Goal: Information Seeking & Learning: Learn about a topic

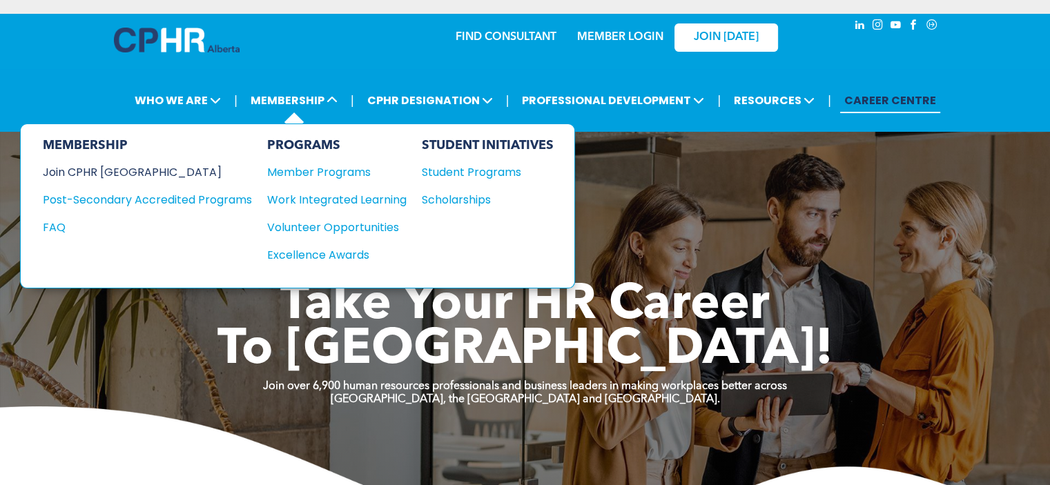
click at [110, 168] on div "Join CPHR [GEOGRAPHIC_DATA]" at bounding box center [137, 172] width 188 height 17
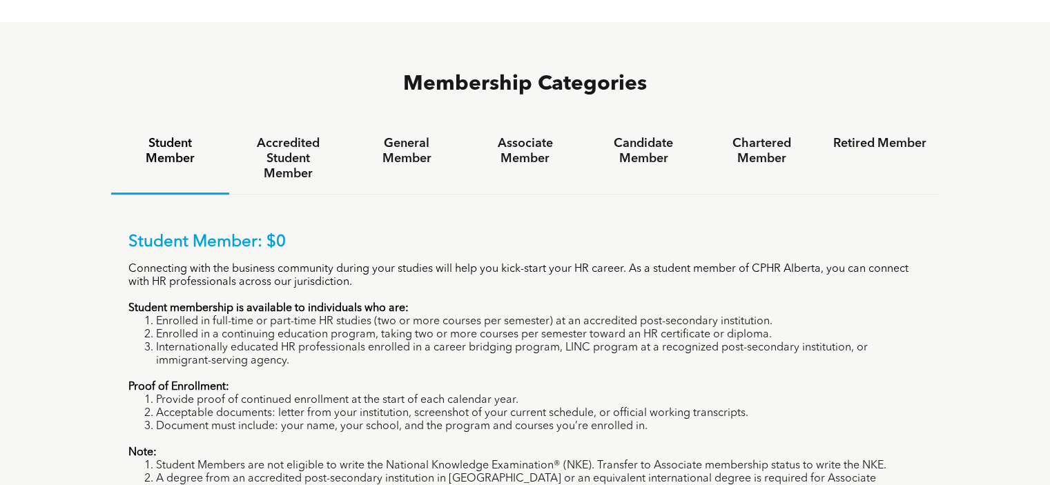
scroll to position [891, 0]
click at [409, 124] on div "General Member" at bounding box center [406, 159] width 118 height 71
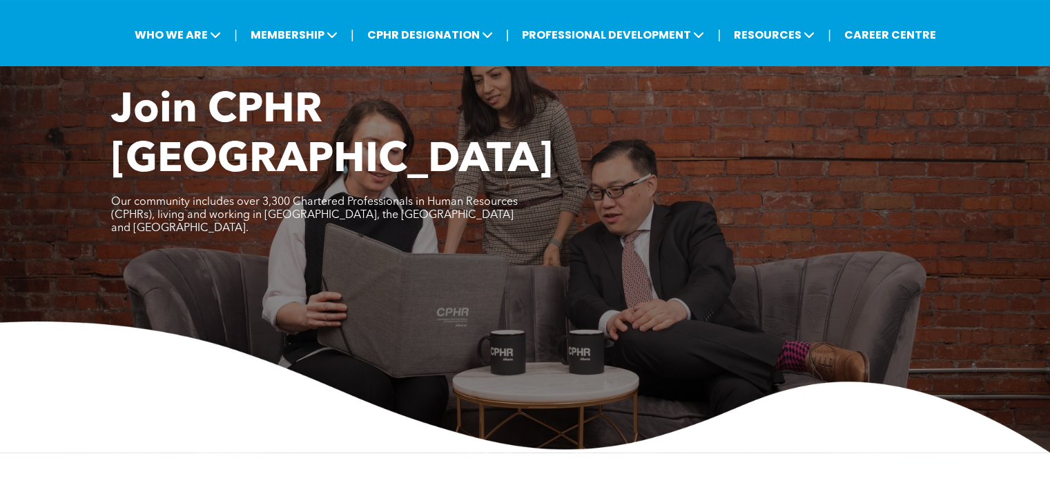
scroll to position [0, 0]
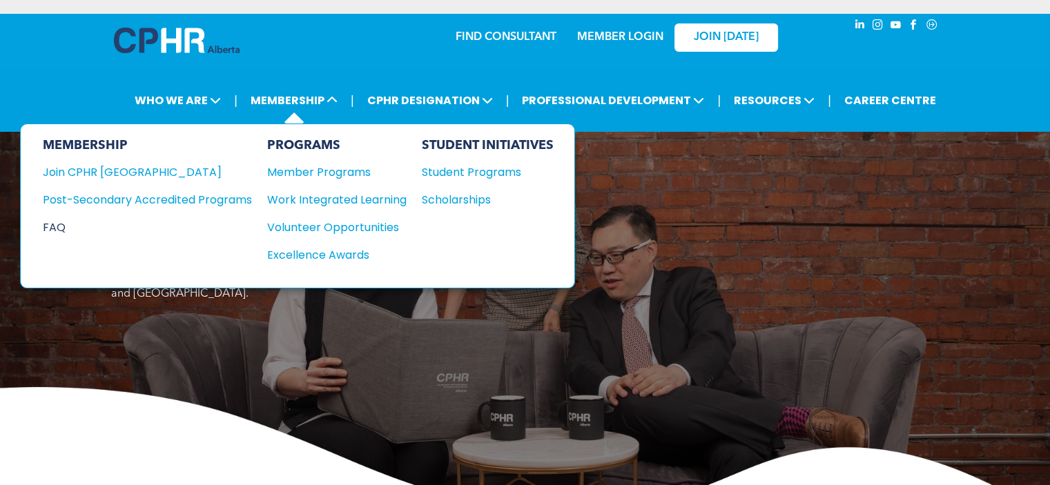
click at [72, 222] on div "FAQ" at bounding box center [137, 227] width 188 height 17
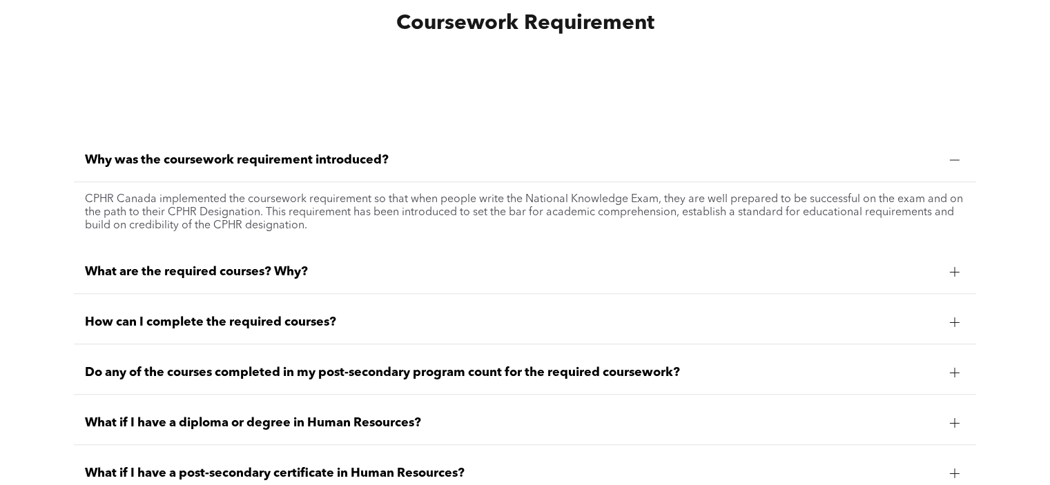
scroll to position [1096, 0]
